Goal: Task Accomplishment & Management: Use online tool/utility

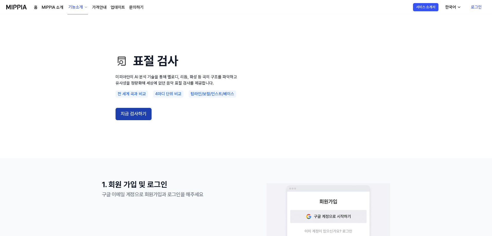
click at [146, 116] on button "지금 검사하기" at bounding box center [134, 114] width 36 height 12
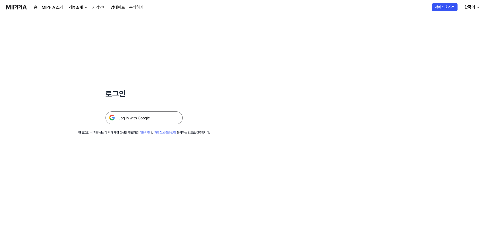
click at [151, 121] on img at bounding box center [144, 118] width 77 height 13
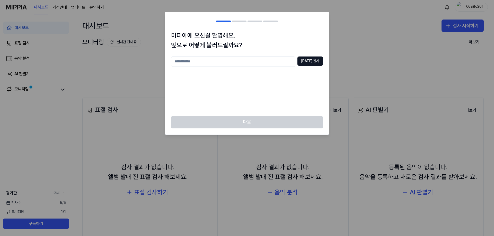
click at [279, 66] on input "text" at bounding box center [233, 62] width 124 height 10
type input "**"
click at [317, 60] on button "중복 검사" at bounding box center [309, 61] width 25 height 9
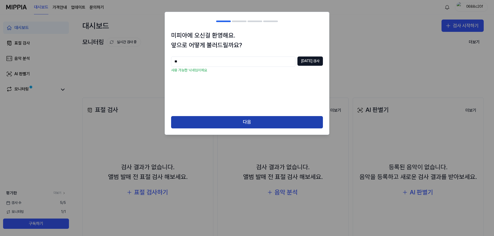
click at [244, 124] on button "다음" at bounding box center [247, 122] width 152 height 12
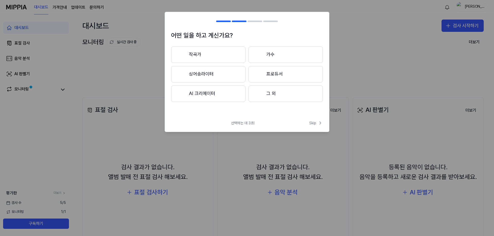
click at [274, 96] on button "그 외" at bounding box center [286, 94] width 74 height 16
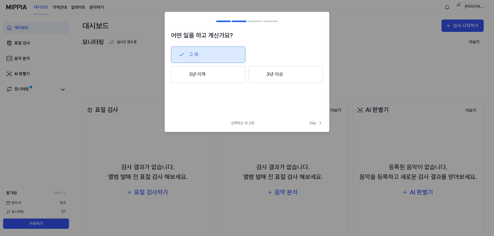
click at [210, 79] on button "3년 이하" at bounding box center [208, 74] width 74 height 17
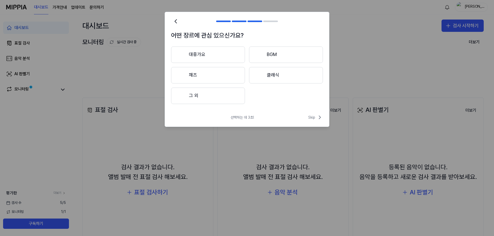
click at [224, 57] on button "대중가요" at bounding box center [208, 55] width 74 height 16
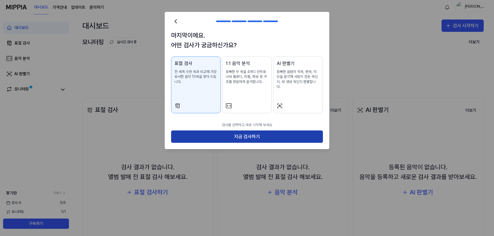
click at [281, 131] on button "지금 검사하기" at bounding box center [247, 137] width 152 height 12
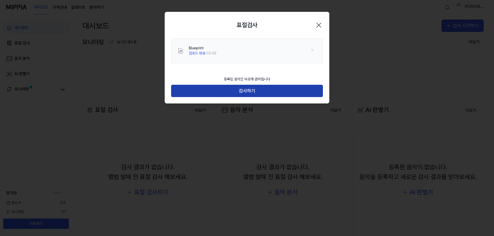
click at [256, 89] on button "검사하기" at bounding box center [247, 91] width 152 height 12
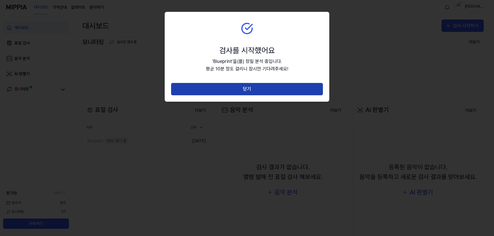
click at [254, 91] on button "닫기" at bounding box center [247, 89] width 152 height 12
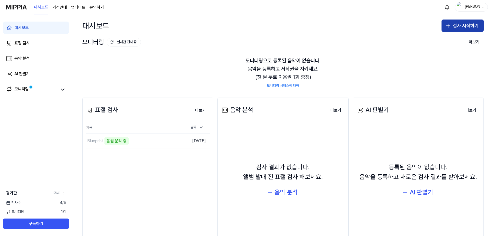
click at [454, 30] on button "검사 시작하기" at bounding box center [463, 26] width 42 height 12
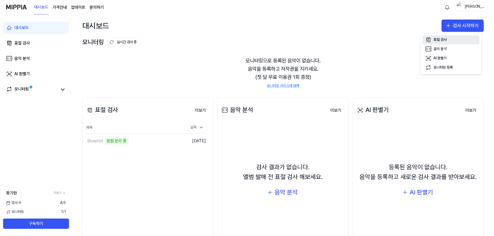
click at [451, 40] on button "표절 검사" at bounding box center [450, 39] width 57 height 9
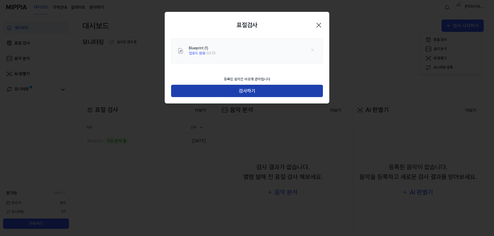
click at [264, 91] on button "검사하기" at bounding box center [247, 91] width 152 height 12
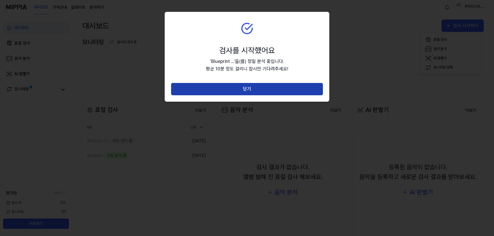
click at [250, 91] on button "닫기" at bounding box center [247, 89] width 152 height 12
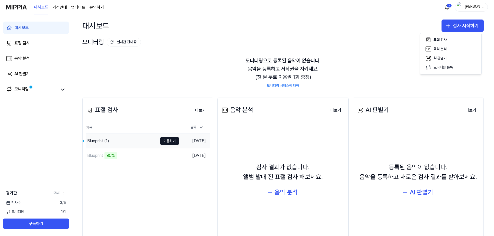
click at [140, 144] on div "Blueprint (1)" at bounding box center [122, 141] width 72 height 14
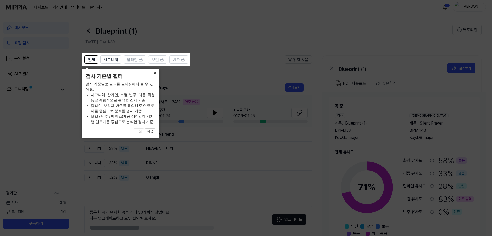
click at [156, 75] on button "×" at bounding box center [155, 72] width 8 height 7
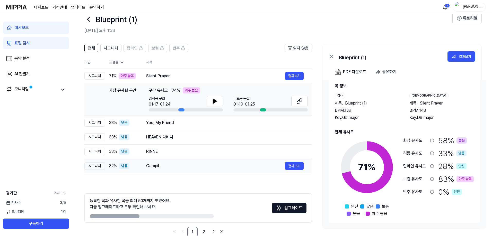
scroll to position [23, 0]
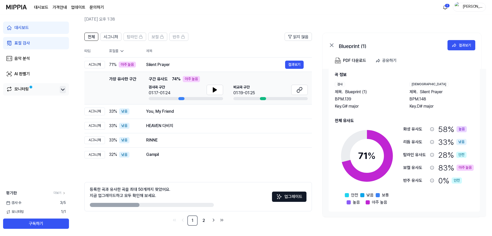
click at [64, 92] on icon at bounding box center [63, 90] width 6 height 6
click at [218, 92] on button at bounding box center [215, 90] width 16 height 10
click at [216, 91] on icon at bounding box center [215, 90] width 6 height 6
click at [216, 91] on icon at bounding box center [215, 90] width 1 height 4
click at [300, 89] on icon at bounding box center [299, 90] width 6 height 6
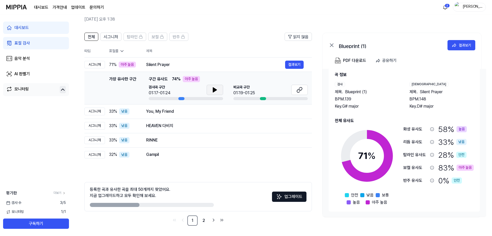
click at [211, 90] on button at bounding box center [215, 90] width 16 height 10
click at [304, 91] on button at bounding box center [299, 90] width 16 height 10
click at [303, 92] on button at bounding box center [299, 90] width 16 height 10
click at [292, 141] on button "결과보기" at bounding box center [294, 140] width 19 height 8
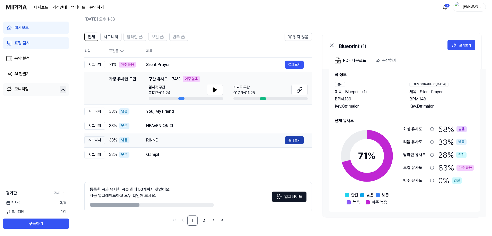
scroll to position [0, 0]
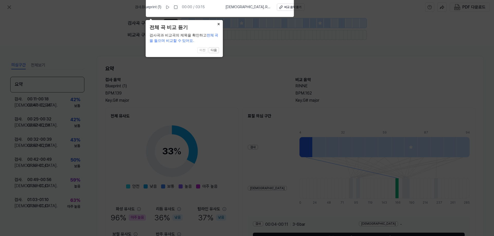
click at [218, 23] on button "×" at bounding box center [219, 23] width 8 height 7
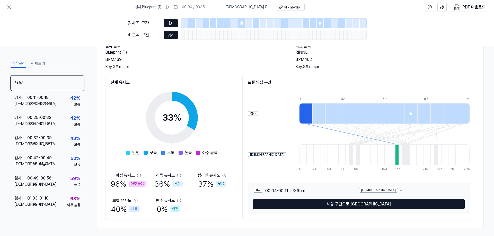
scroll to position [36, 0]
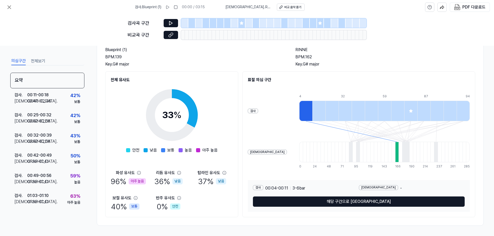
click at [299, 113] on div at bounding box center [305, 111] width 13 height 21
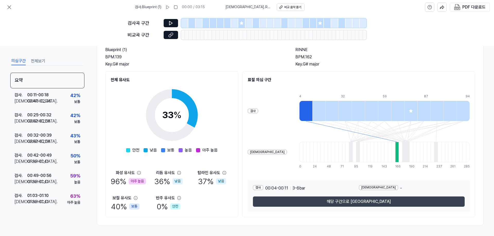
click at [312, 203] on button "해당 구간으로 이동" at bounding box center [359, 202] width 212 height 10
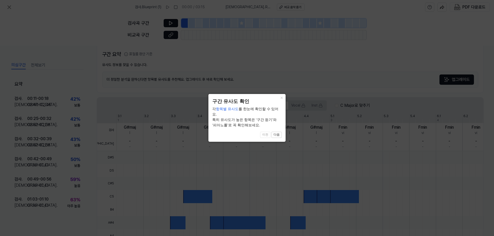
scroll to position [106, 0]
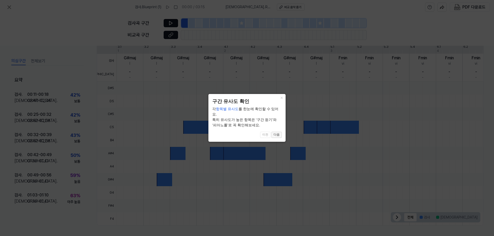
click at [276, 135] on button "다음" at bounding box center [276, 135] width 10 height 6
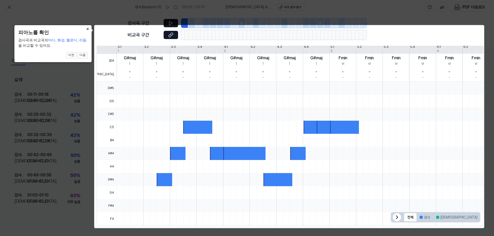
click at [89, 28] on button "×" at bounding box center [87, 28] width 8 height 7
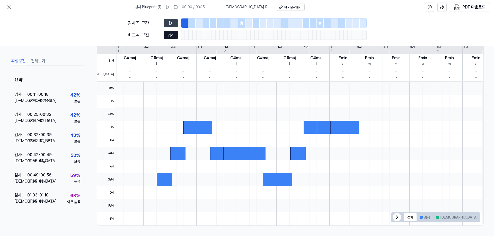
click at [170, 23] on icon at bounding box center [170, 23] width 5 height 5
click at [171, 36] on icon at bounding box center [171, 34] width 3 height 3
click at [172, 23] on icon at bounding box center [171, 22] width 1 height 3
click at [8, 6] on icon at bounding box center [9, 7] width 3 height 3
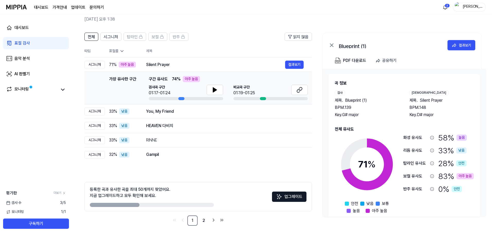
click at [191, 78] on div "아주 높음" at bounding box center [191, 79] width 17 height 6
click at [464, 177] on div "아주 높음" at bounding box center [464, 176] width 17 height 6
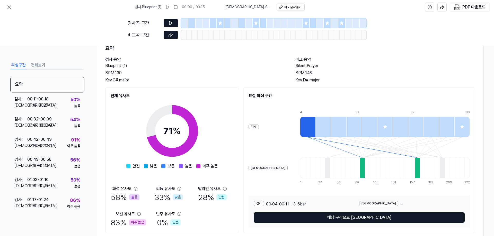
scroll to position [36, 0]
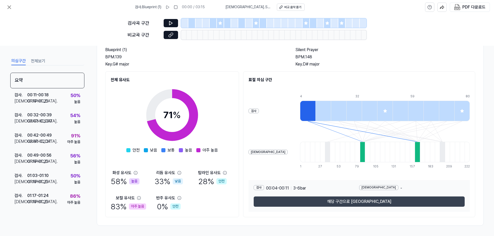
click at [330, 204] on button "해당 구간으로 이동" at bounding box center [359, 202] width 211 height 10
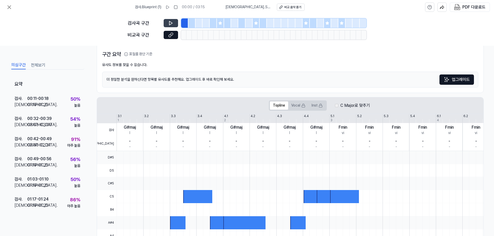
click at [172, 26] on button at bounding box center [171, 23] width 14 height 8
click at [170, 23] on icon at bounding box center [170, 22] width 1 height 3
click at [220, 22] on icon at bounding box center [219, 22] width 3 height 3
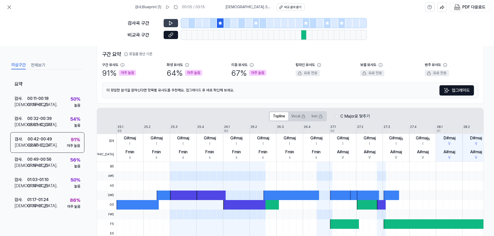
click at [175, 19] on div "검사곡 구간" at bounding box center [247, 23] width 239 height 9
click at [174, 23] on button at bounding box center [171, 23] width 14 height 8
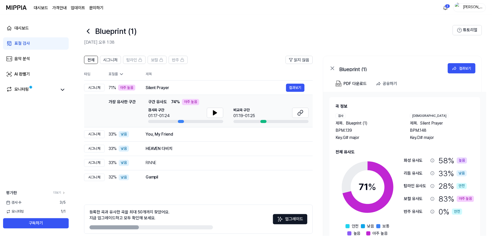
scroll to position [23, 0]
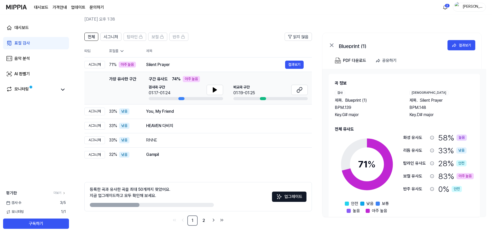
click at [15, 9] on img at bounding box center [16, 7] width 21 height 14
